Goal: Task Accomplishment & Management: Use online tool/utility

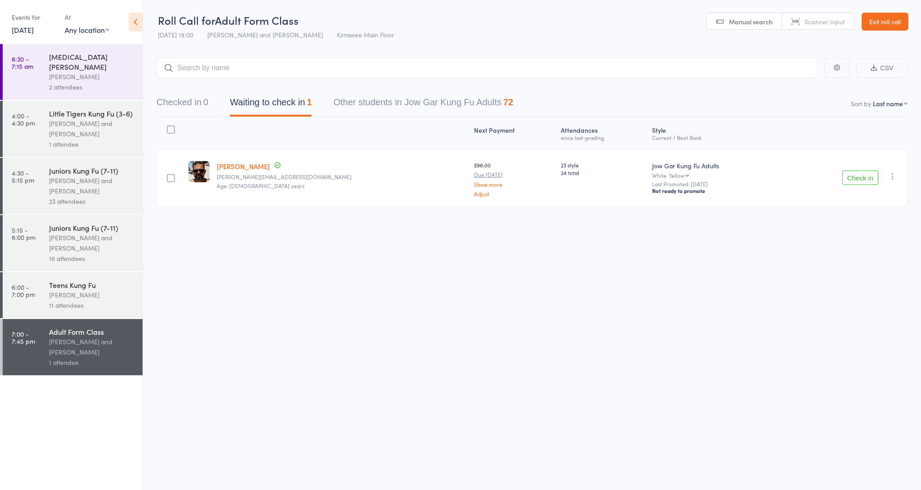
click at [93, 300] on div "11 attendees" at bounding box center [92, 305] width 86 height 10
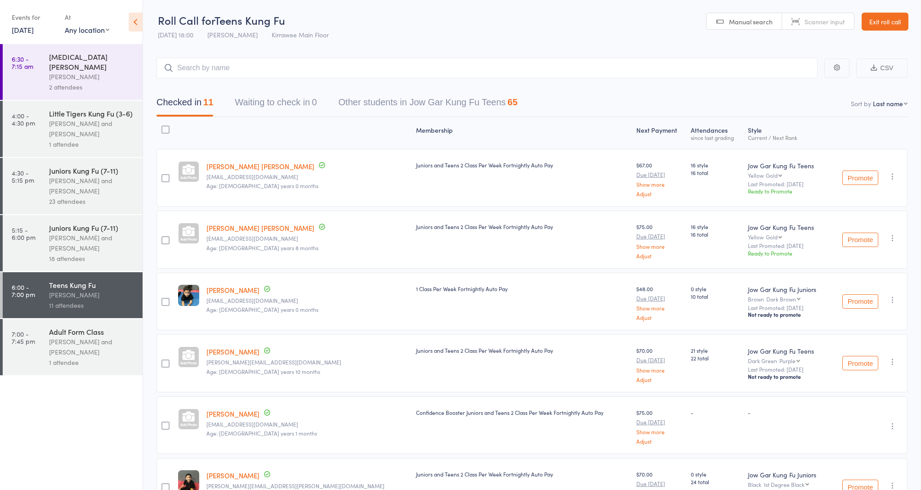
click at [71, 341] on div "[PERSON_NAME] and [PERSON_NAME]" at bounding box center [92, 346] width 86 height 21
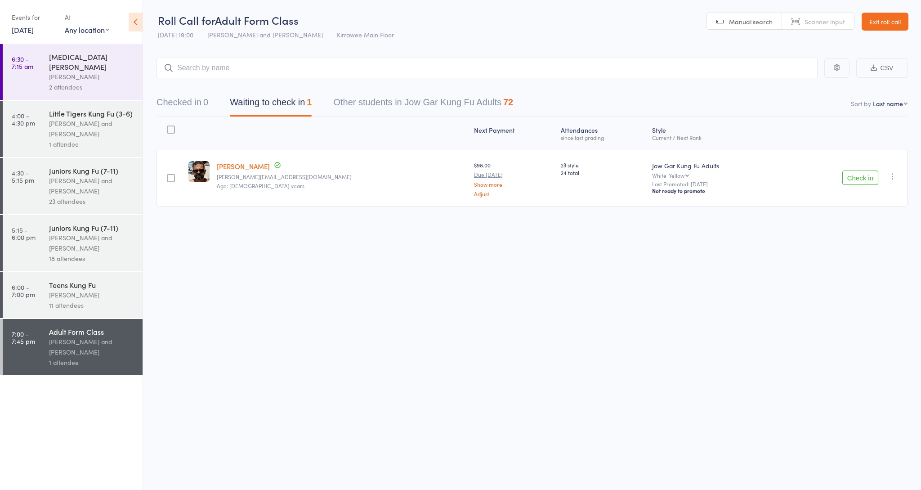
click at [866, 181] on button "Check in" at bounding box center [860, 177] width 36 height 14
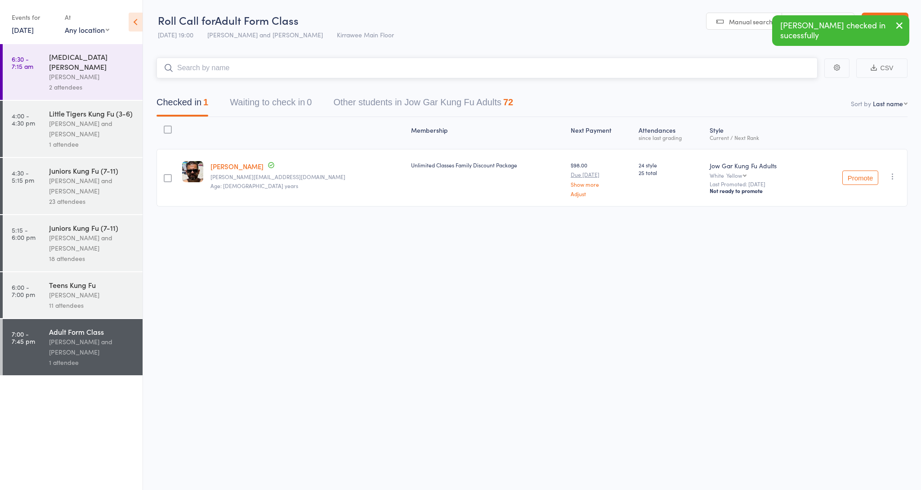
click at [429, 73] on input "search" at bounding box center [486, 68] width 661 height 21
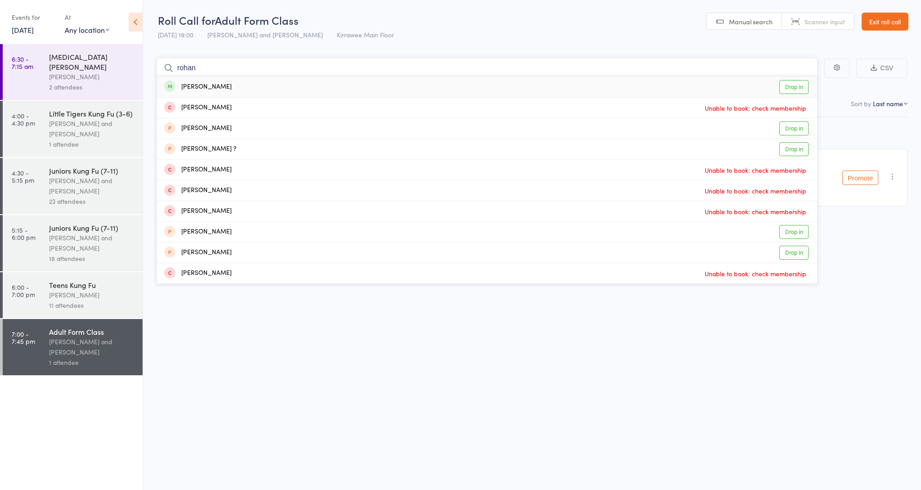
type input "[PERSON_NAME]"
drag, startPoint x: 468, startPoint y: 74, endPoint x: 797, endPoint y: 87, distance: 329.4
click at [797, 87] on link "Drop in" at bounding box center [793, 87] width 29 height 14
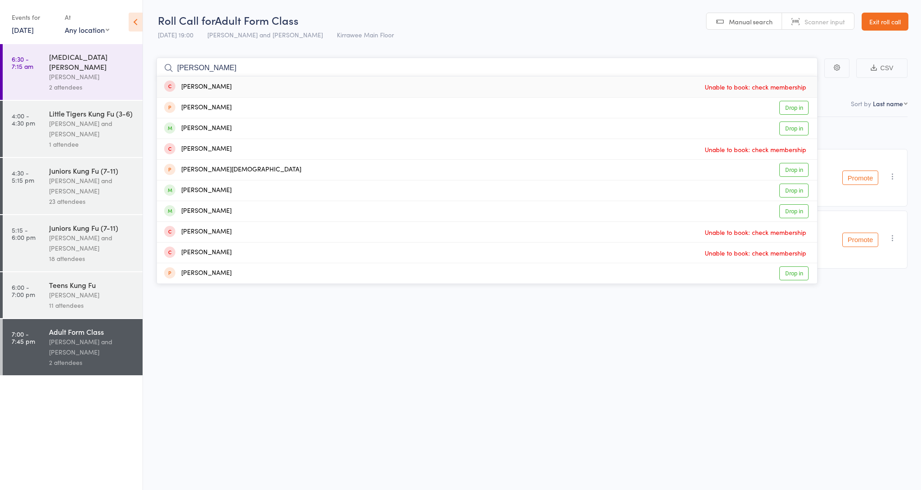
type input "[PERSON_NAME]"
drag, startPoint x: 797, startPoint y: 87, endPoint x: 801, endPoint y: 128, distance: 41.1
click at [801, 128] on link "Drop in" at bounding box center [793, 128] width 29 height 14
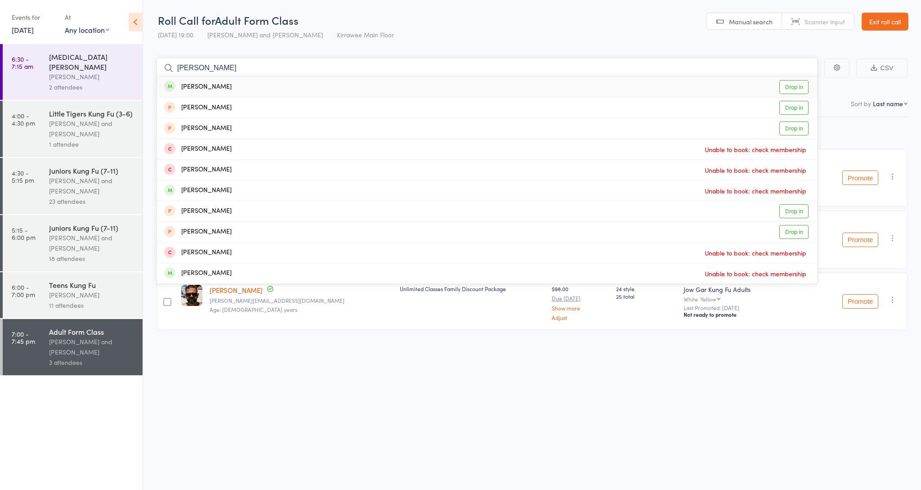
type input "[PERSON_NAME]"
drag, startPoint x: 839, startPoint y: 122, endPoint x: 795, endPoint y: 86, distance: 55.9
click at [795, 86] on link "Drop in" at bounding box center [793, 87] width 29 height 14
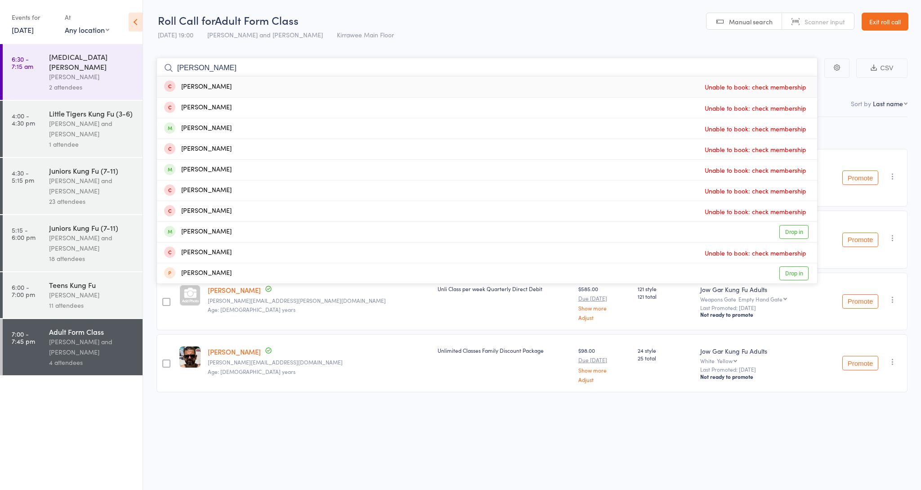
type input "[PERSON_NAME]"
drag, startPoint x: 805, startPoint y: 89, endPoint x: 353, endPoint y: 488, distance: 602.7
click at [353, 488] on div "Roll Call for Adult Form Class [DATE] 19:00 [PERSON_NAME] and [PERSON_NAME] Kir…" at bounding box center [460, 245] width 921 height 490
